Goal: Navigation & Orientation: Find specific page/section

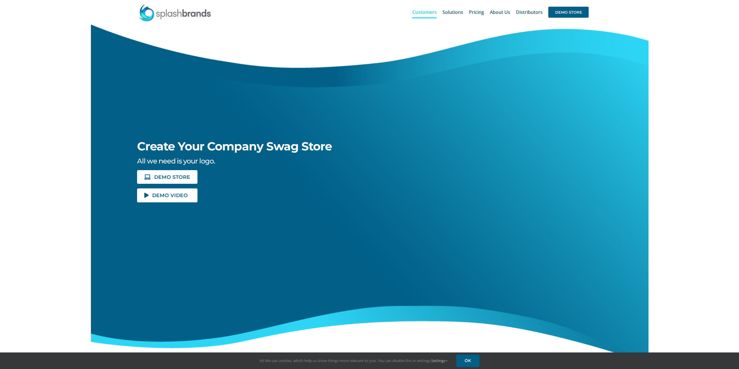
click at [420, 13] on span "Customers" at bounding box center [425, 12] width 24 height 5
